Goal: Find specific page/section: Find specific page/section

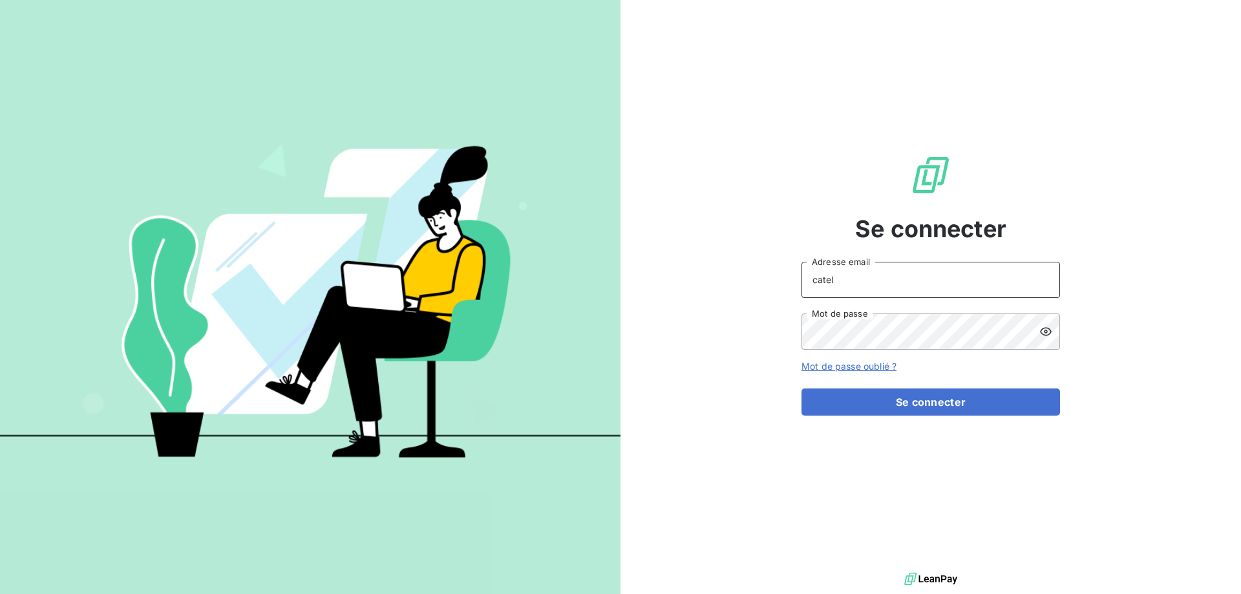
drag, startPoint x: 848, startPoint y: 284, endPoint x: 762, endPoint y: 284, distance: 86.0
click at [778, 284] on div "Se connecter catel Adresse email Mot de passe Mot de passe oublié ? Se connecter" at bounding box center [931, 285] width 621 height 570
type input "[PERSON_NAME][EMAIL_ADDRESS][DOMAIN_NAME]"
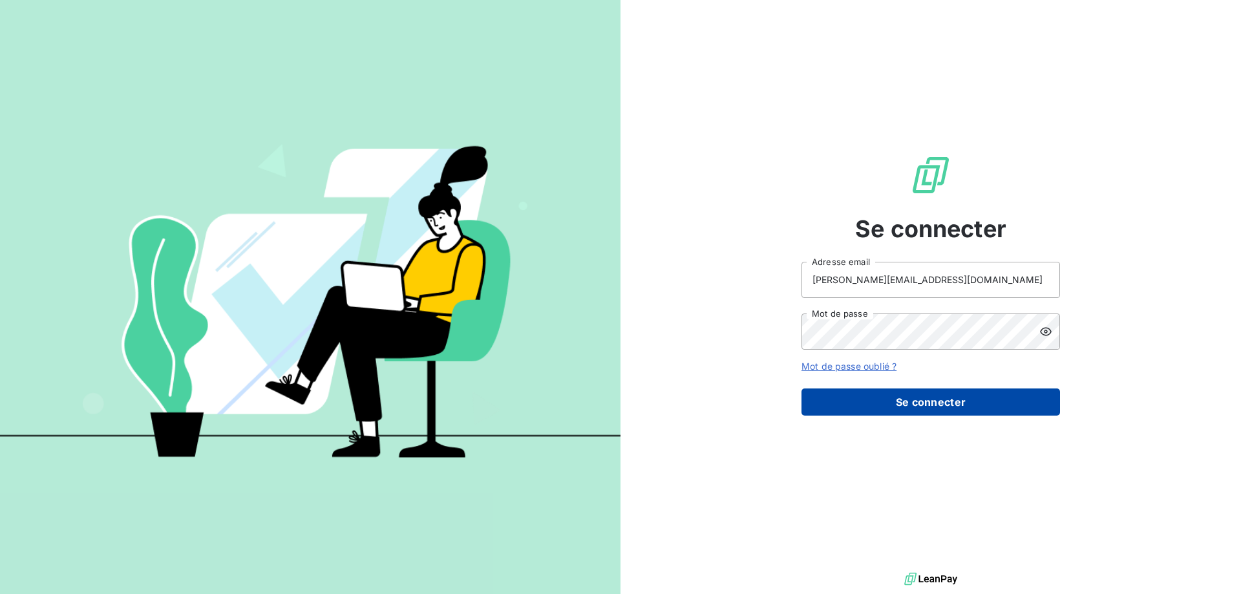
click at [921, 400] on button "Se connecter" at bounding box center [931, 402] width 259 height 27
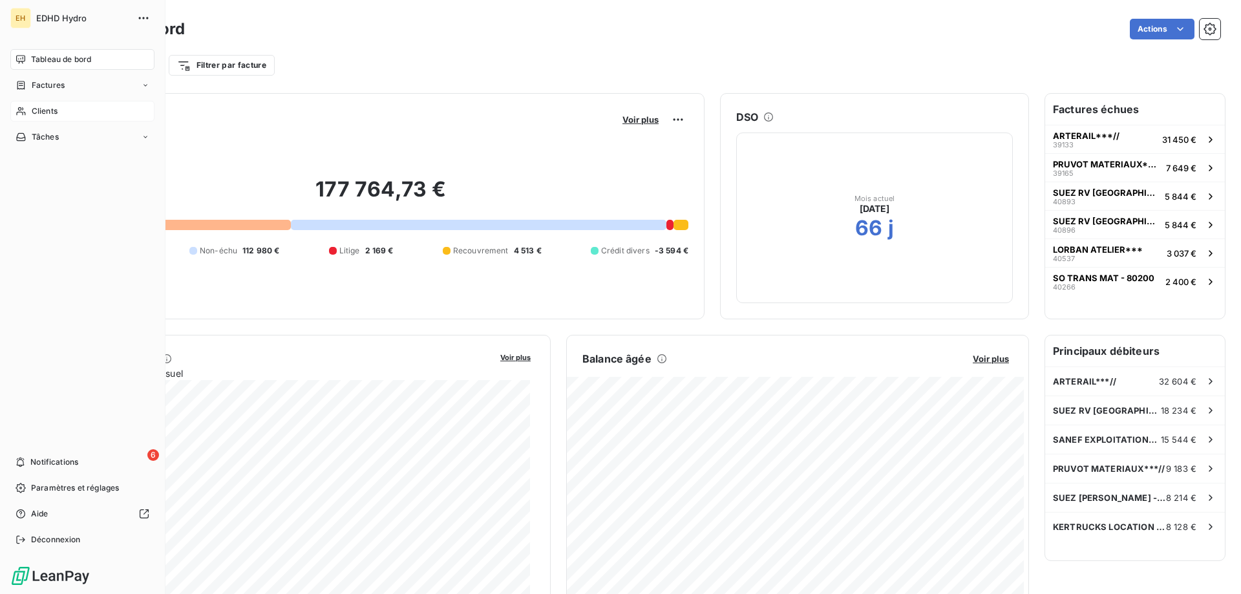
click at [58, 111] on div "Clients" at bounding box center [82, 111] width 144 height 21
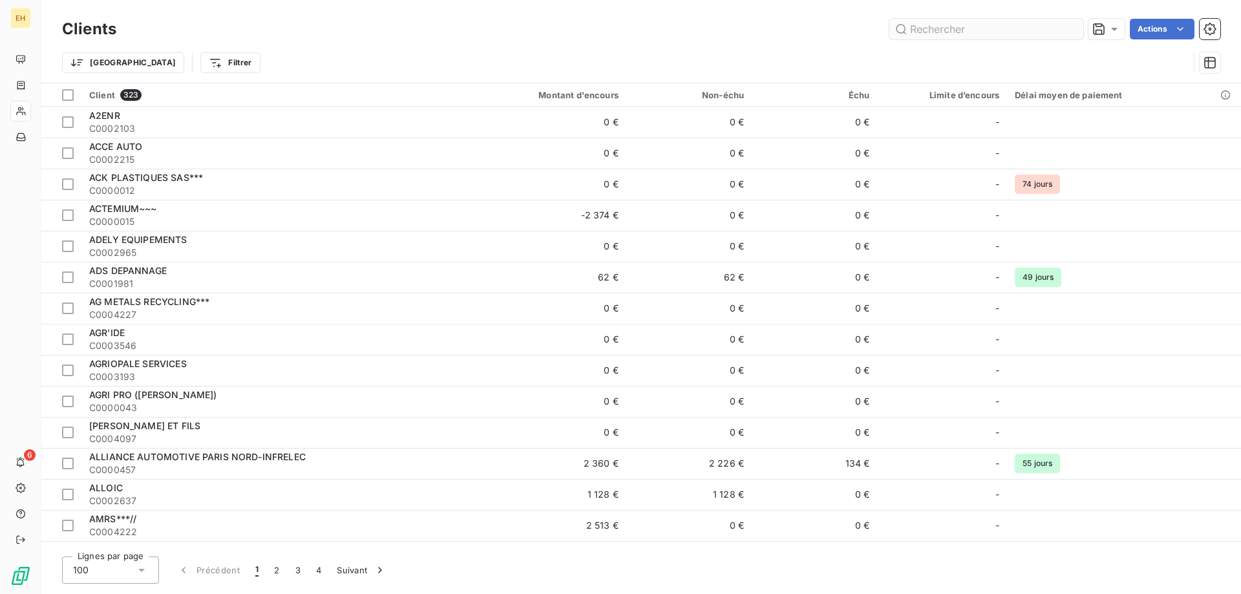
click at [959, 26] on input "text" at bounding box center [987, 29] width 194 height 21
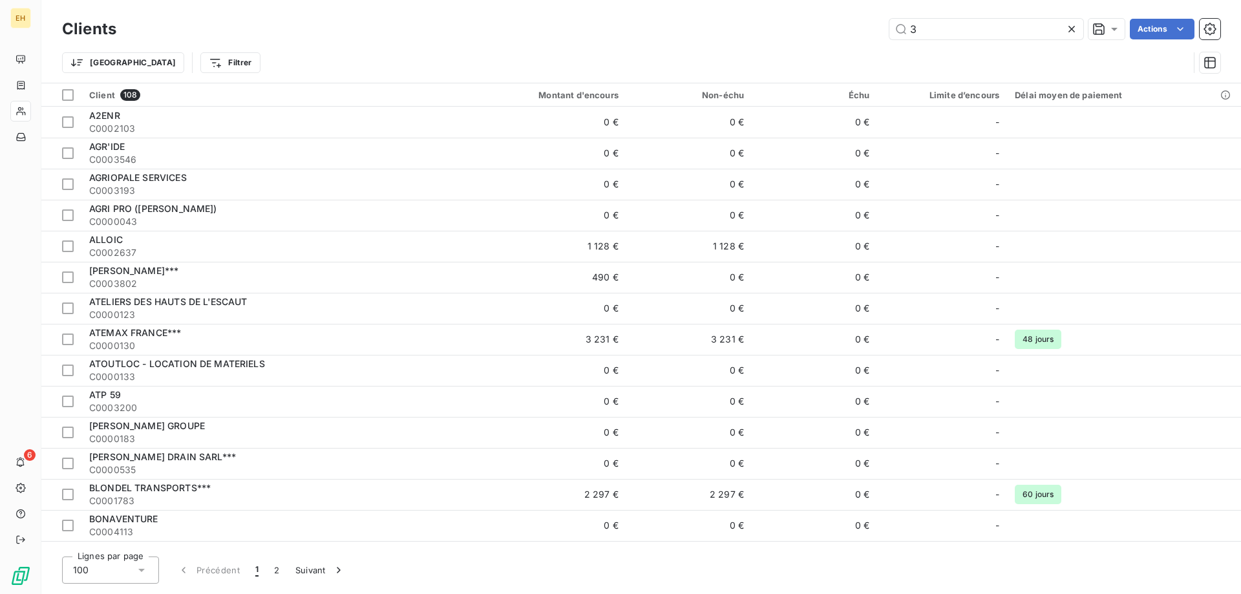
drag, startPoint x: 916, startPoint y: 28, endPoint x: 861, endPoint y: 28, distance: 55.6
click at [883, 28] on div "3 Actions" at bounding box center [676, 29] width 1089 height 21
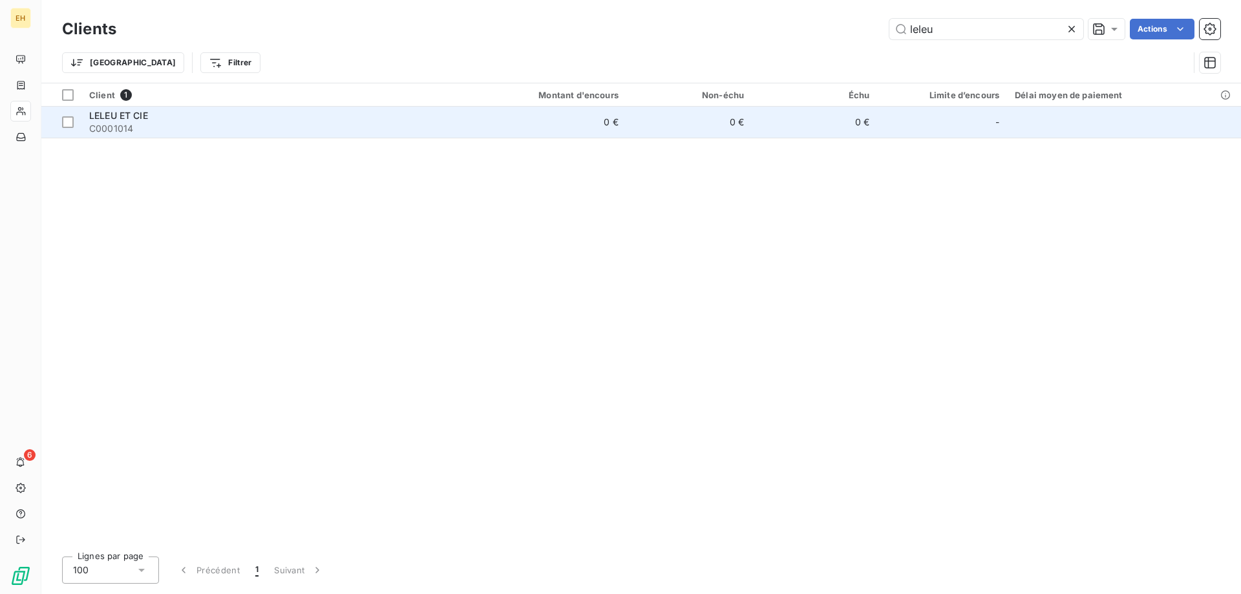
type input "leleu"
click at [116, 113] on span "LELEU ET CIE" at bounding box center [118, 115] width 59 height 11
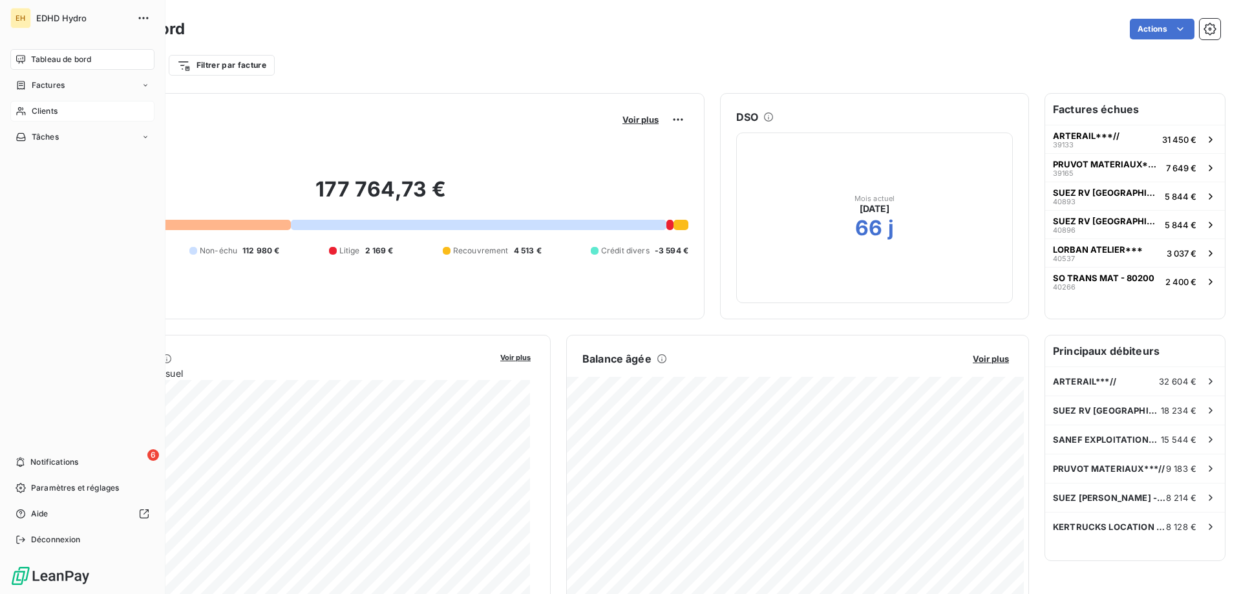
click at [48, 109] on span "Clients" at bounding box center [45, 111] width 26 height 12
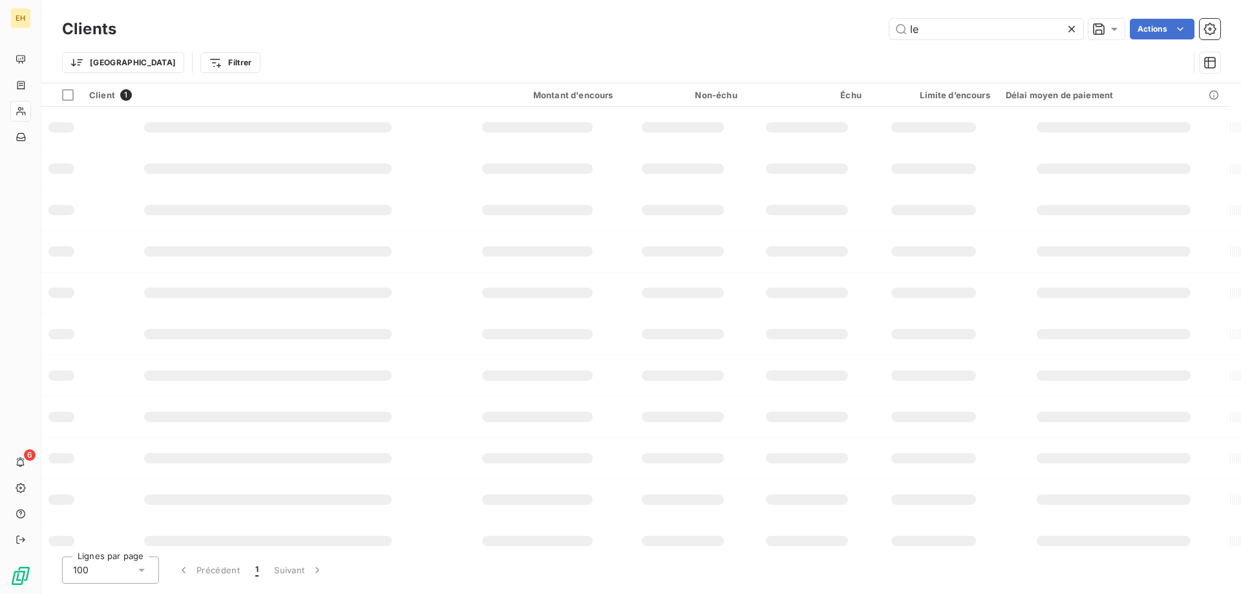
type input "l"
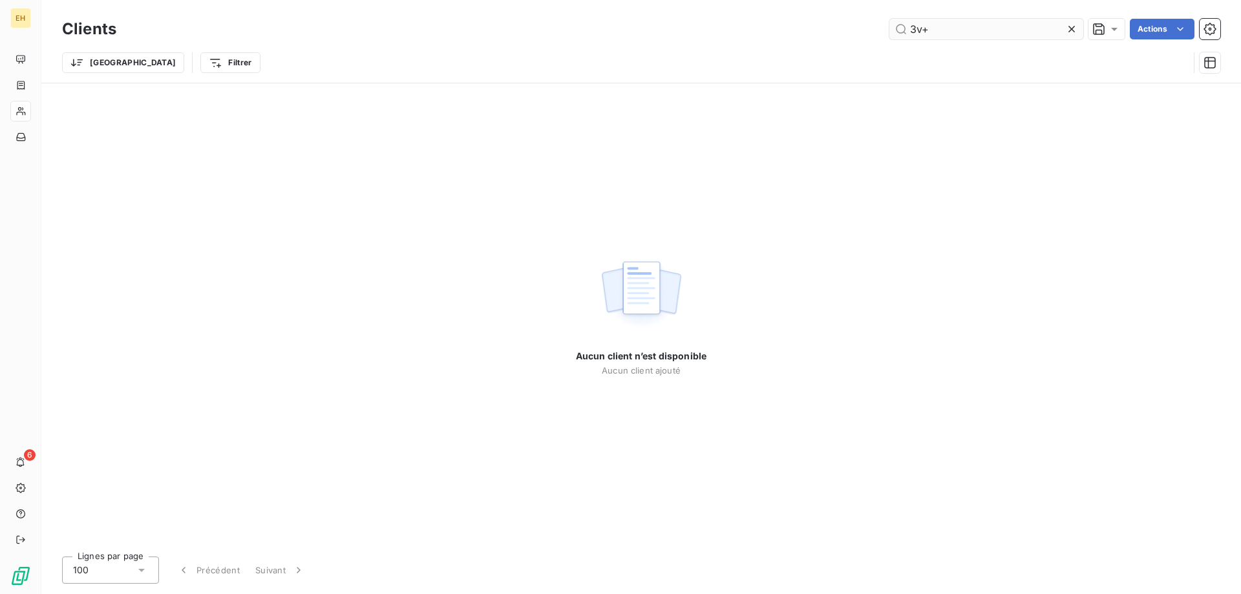
click at [920, 27] on input "3v+" at bounding box center [987, 29] width 194 height 21
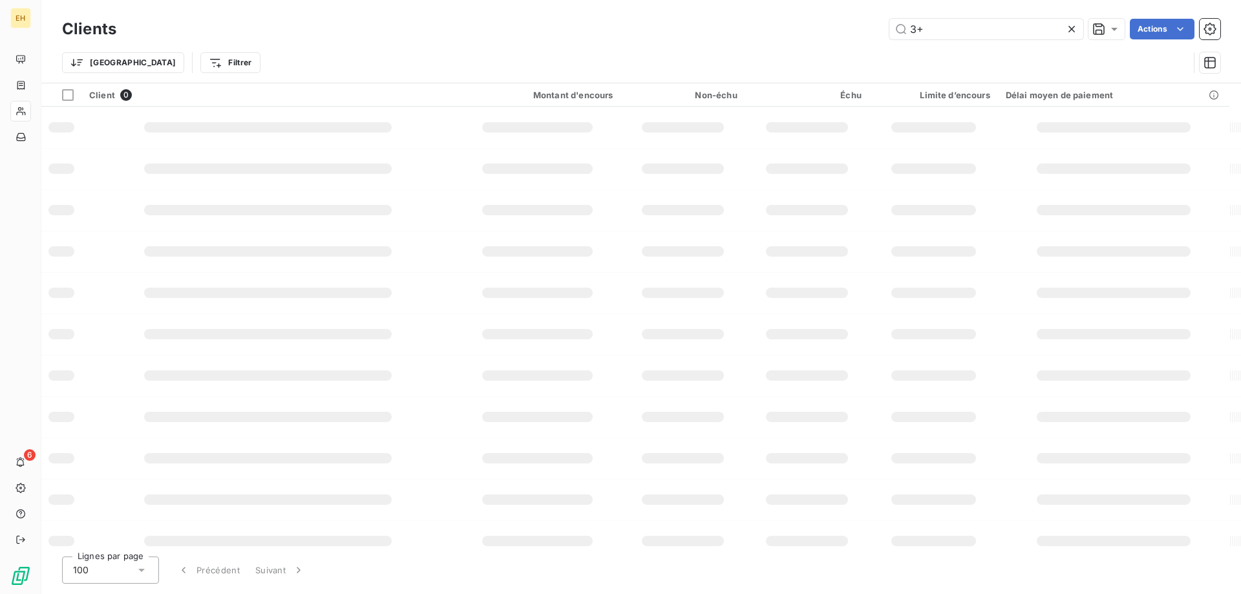
type input "+"
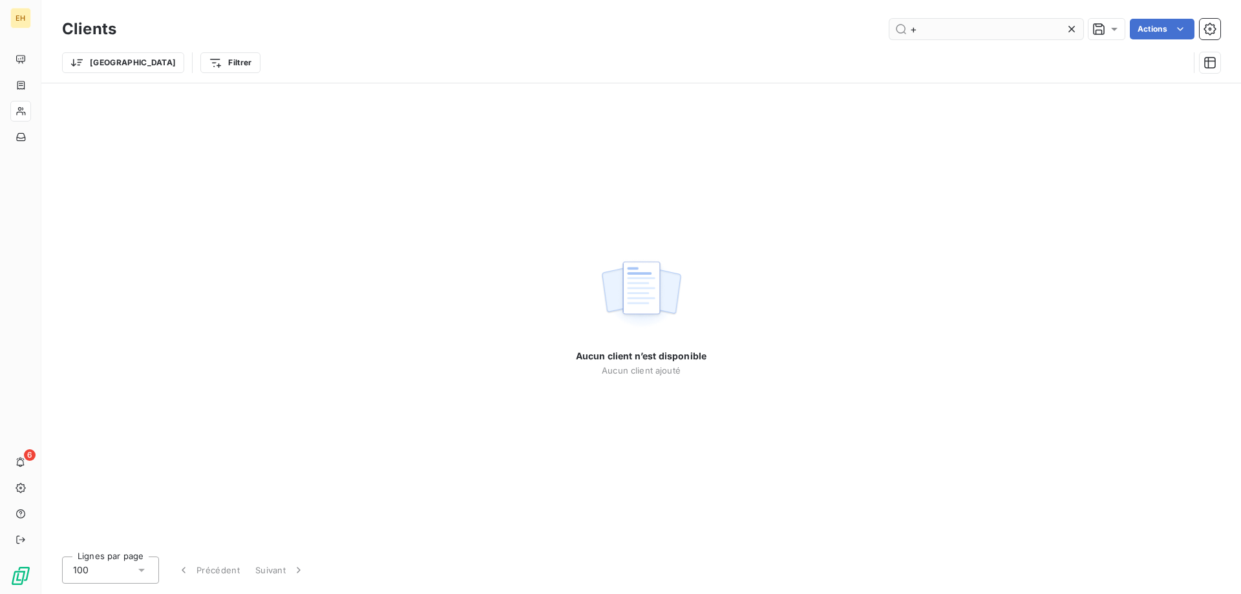
click at [907, 28] on input "+" at bounding box center [987, 29] width 194 height 21
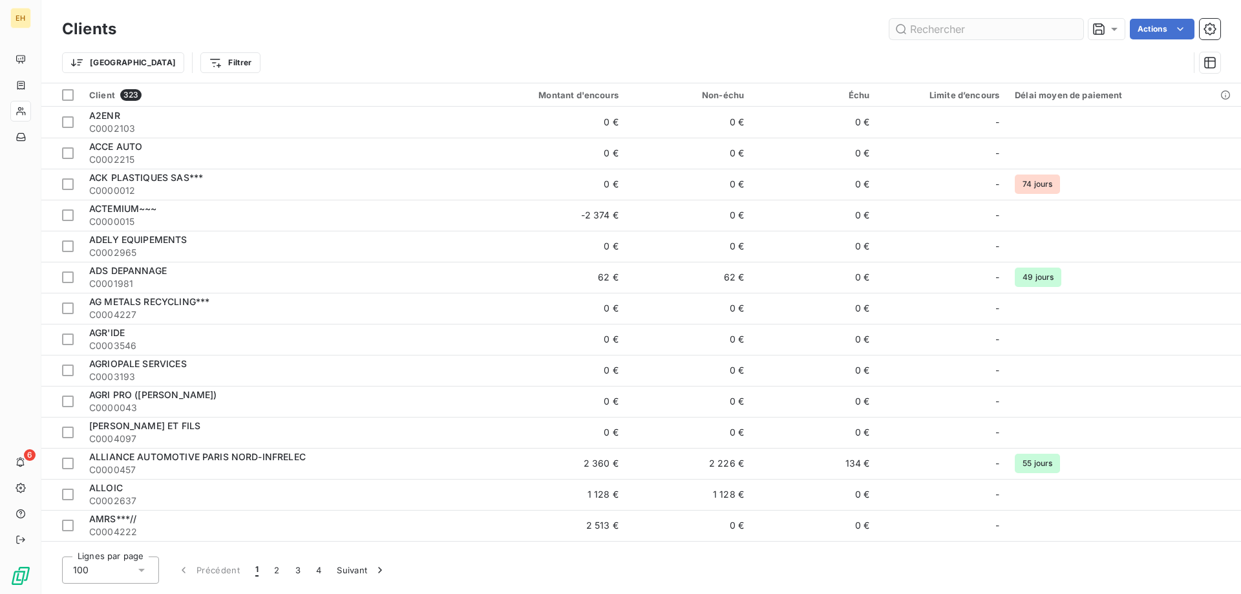
click at [989, 27] on input "text" at bounding box center [987, 29] width 194 height 21
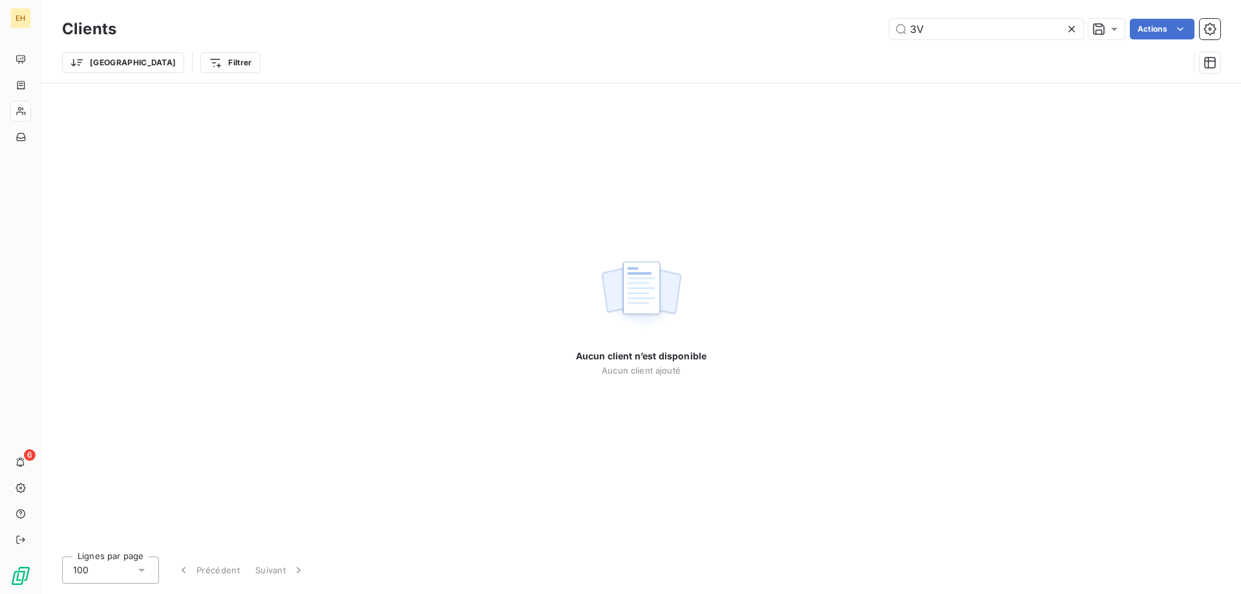
type input "3"
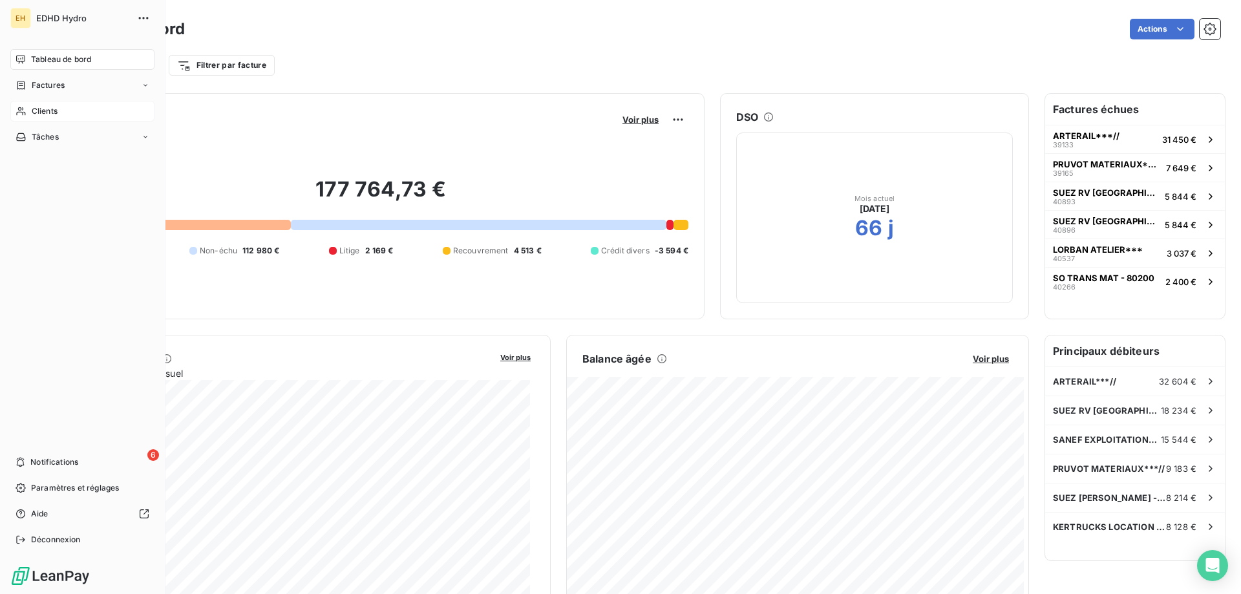
click at [47, 109] on span "Clients" at bounding box center [45, 111] width 26 height 12
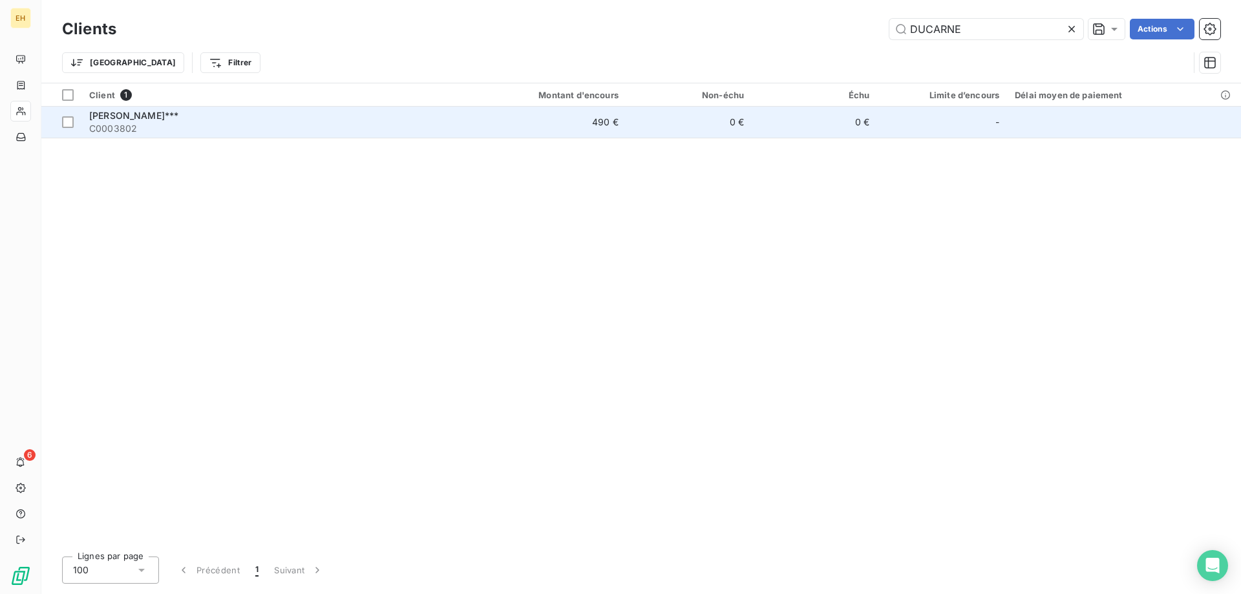
type input "DUCARNE"
click at [178, 116] on span "[PERSON_NAME]***" at bounding box center [133, 115] width 89 height 11
